Goal: Check status: Check status

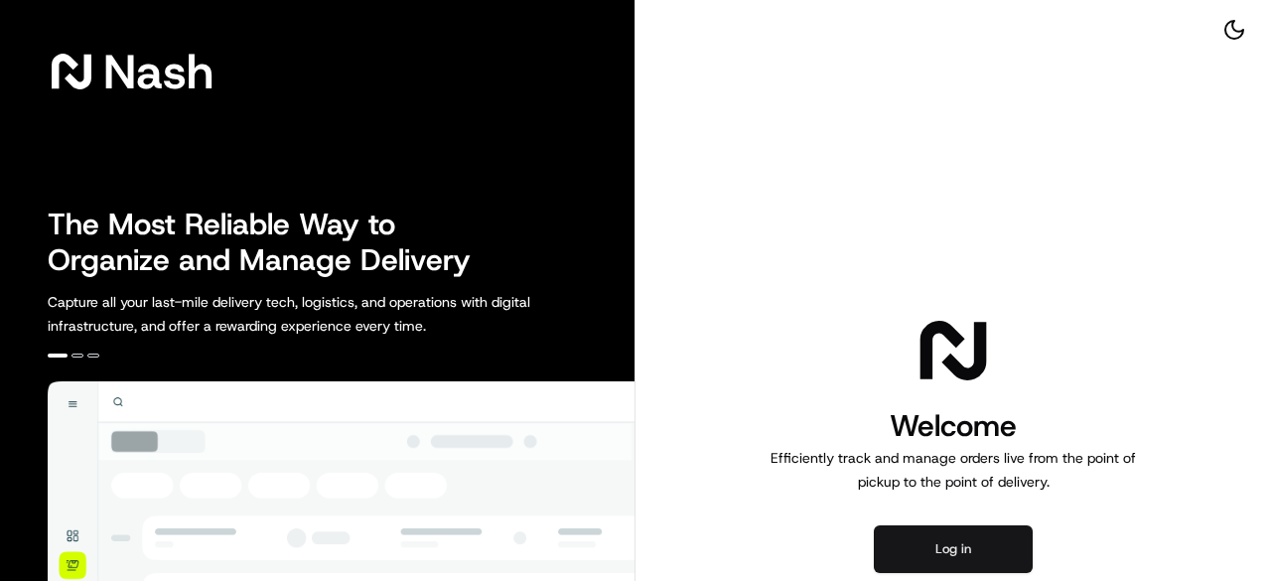
click at [984, 550] on button "Log in" at bounding box center [953, 549] width 159 height 48
